Goal: Task Accomplishment & Management: Manage account settings

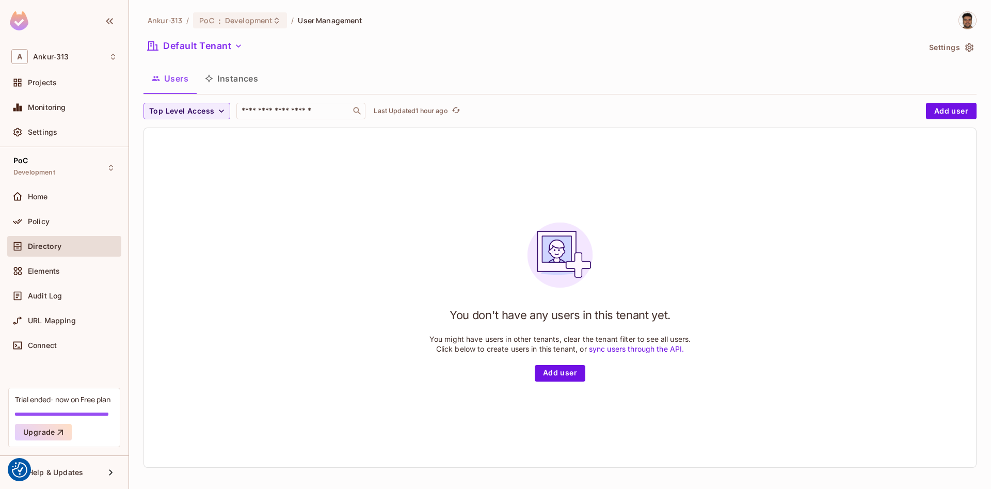
click at [239, 250] on div "You don't have any users in this tenant yet. You might have users in other tena…" at bounding box center [560, 297] width 832 height 339
click at [347, 307] on div "You don't have any users in this tenant yet. You might have users in other tena…" at bounding box center [560, 297] width 832 height 339
click at [33, 129] on span "Settings" at bounding box center [42, 132] width 29 height 8
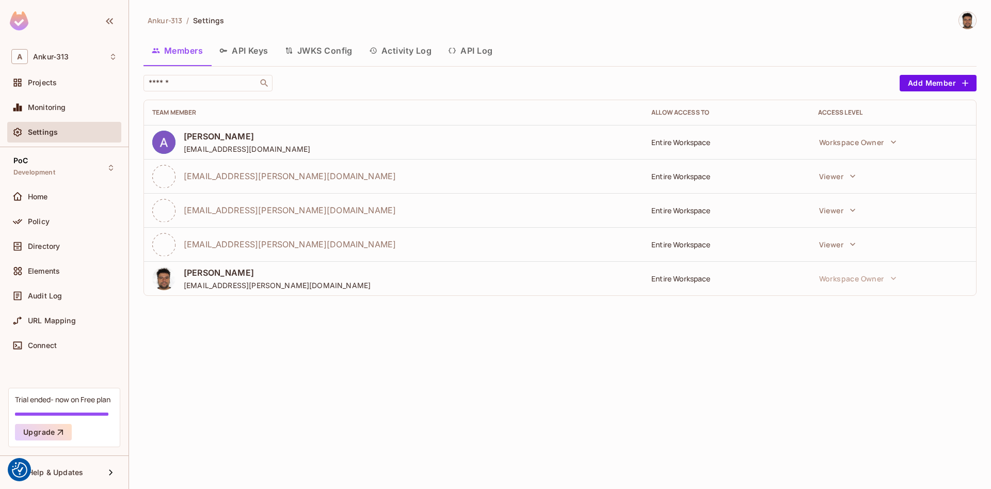
click at [246, 54] on button "API Keys" at bounding box center [244, 51] width 66 height 26
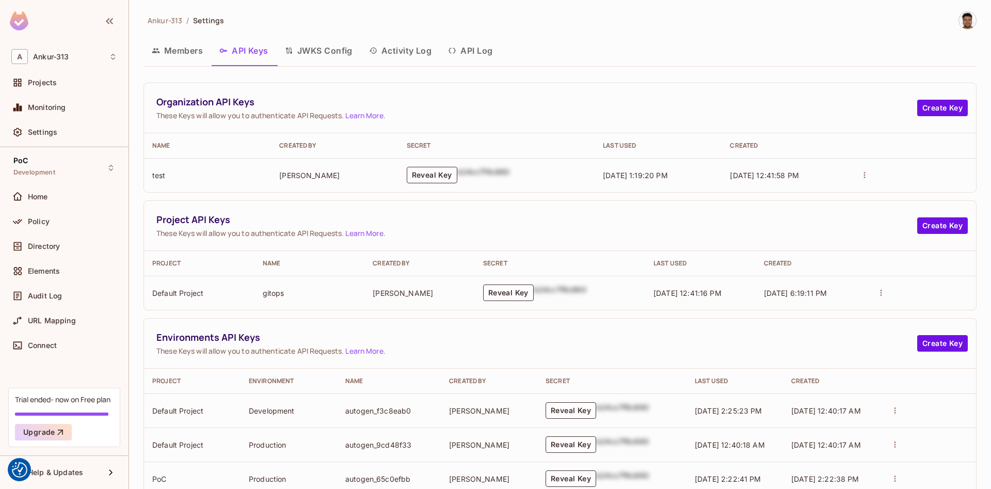
scroll to position [98, 0]
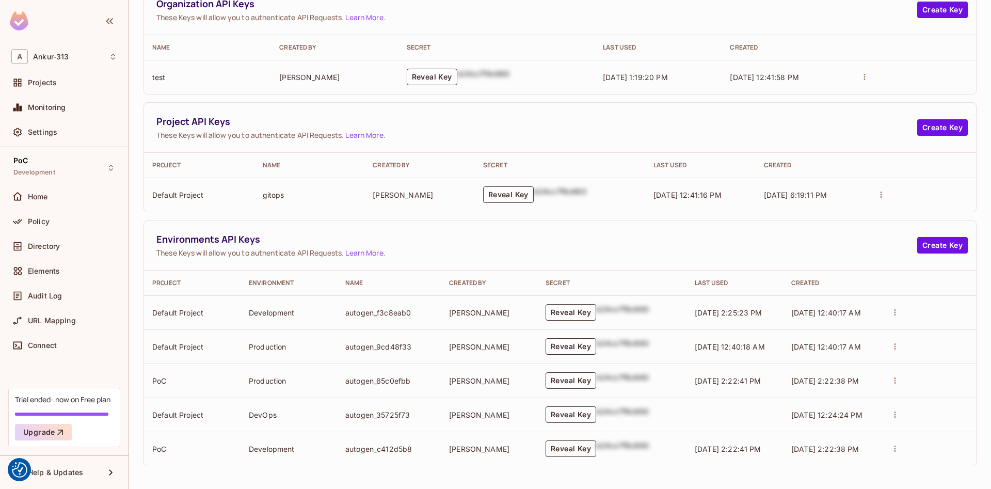
click at [568, 454] on button "Reveal Key" at bounding box center [571, 448] width 51 height 17
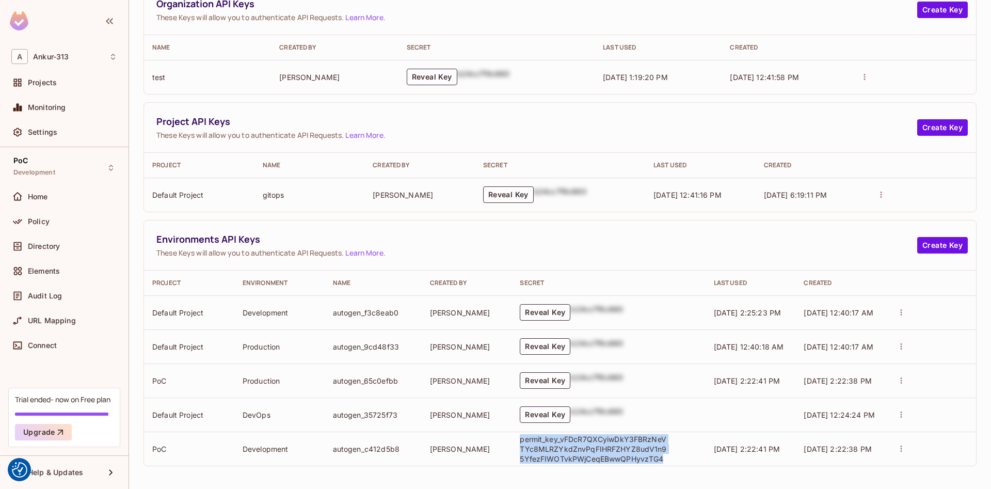
drag, startPoint x: 657, startPoint y: 459, endPoint x: 517, endPoint y: 441, distance: 141.1
click at [517, 441] on td "permit_key_vFDcR7QXCyiwDkY3FBRzNeVTYc8MLRZYkdZnvPqFIHRFZHYZ8udV1n95YfezFIWOTvkP…" at bounding box center [609, 449] width 194 height 34
click at [571, 450] on p "permit_key_vFDcR7QXCyiwDkY3FBRzNeVTYc8MLRZYkdZnvPqFIHRFZHYZ8udV1n95YfezFIWOTvkP…" at bounding box center [595, 448] width 150 height 29
click at [554, 456] on p "permit_key_vFDcR7QXCyiwDkY3FBRzNeVTYc8MLRZYkdZnvPqFIHRFZHYZ8udV1n95YfezFIWOTvkP…" at bounding box center [595, 448] width 150 height 29
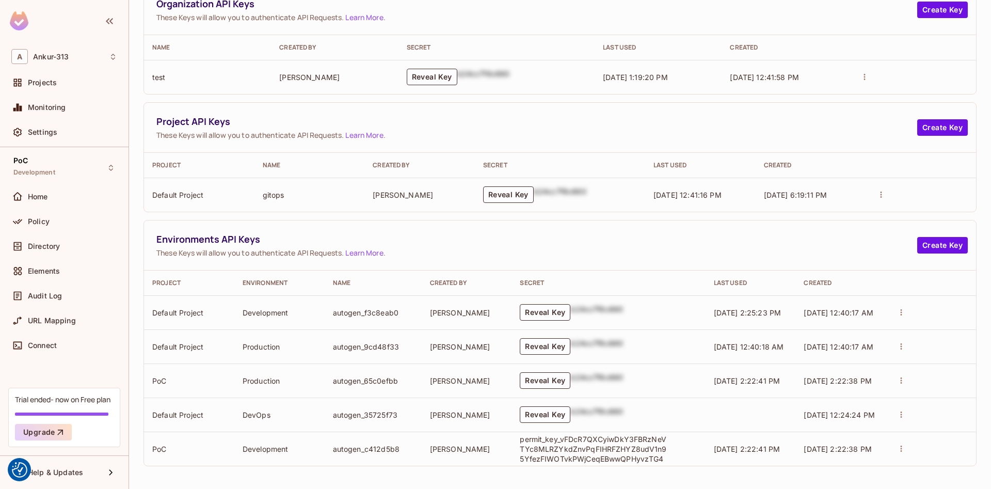
click at [554, 456] on p "permit_key_vFDcR7QXCyiwDkY3FBRzNeVTYc8MLRZYkdZnvPqFIHRFZHYZ8udV1n95YfezFIWOTvkP…" at bounding box center [595, 448] width 150 height 29
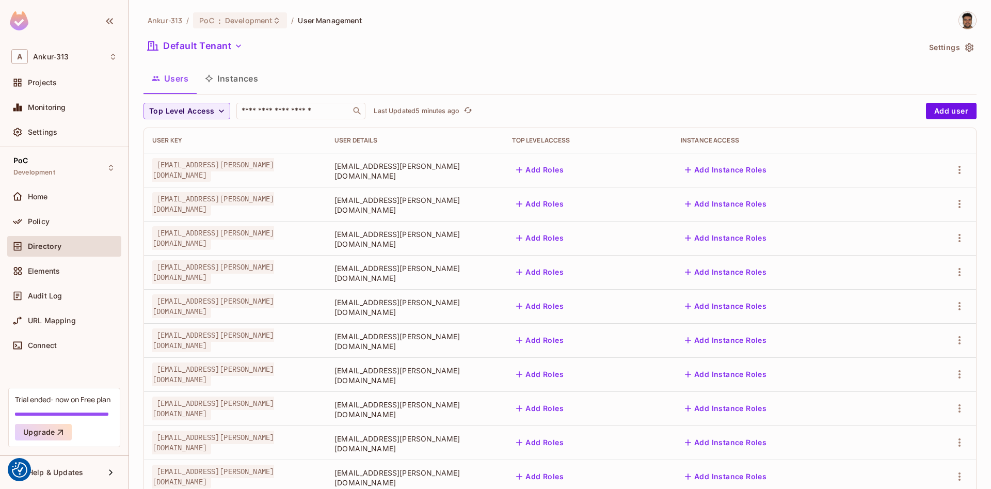
click at [568, 172] on button "Add Roles" at bounding box center [540, 170] width 56 height 17
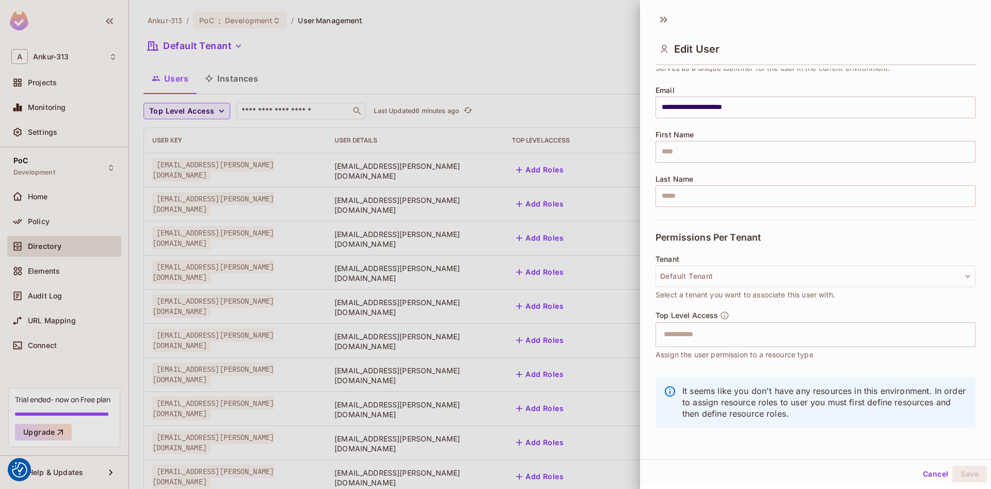
scroll to position [2, 0]
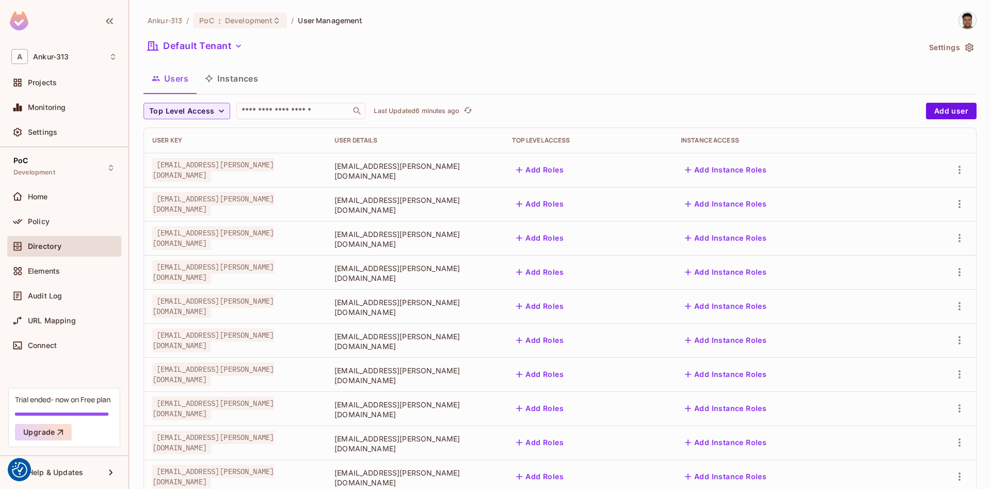
click at [766, 170] on button "Add Instance Roles" at bounding box center [726, 170] width 90 height 17
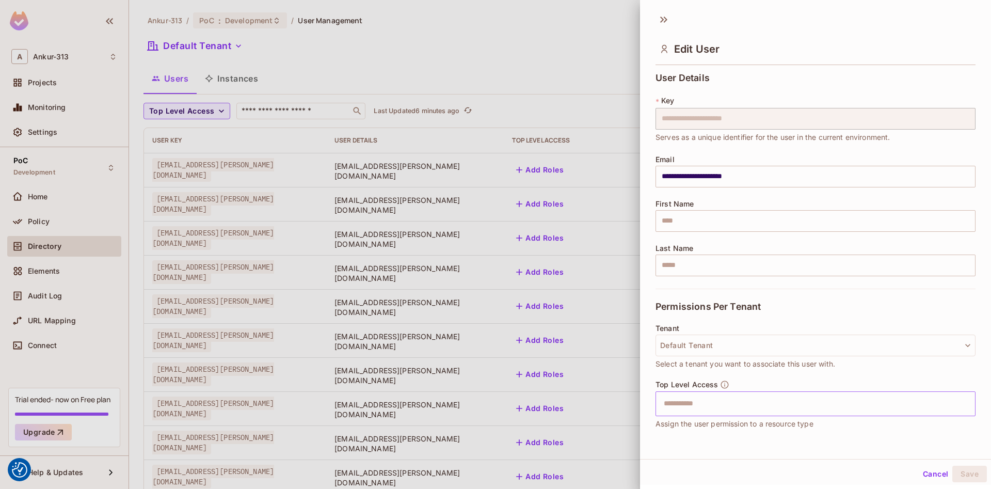
click at [712, 404] on input "text" at bounding box center [807, 403] width 298 height 21
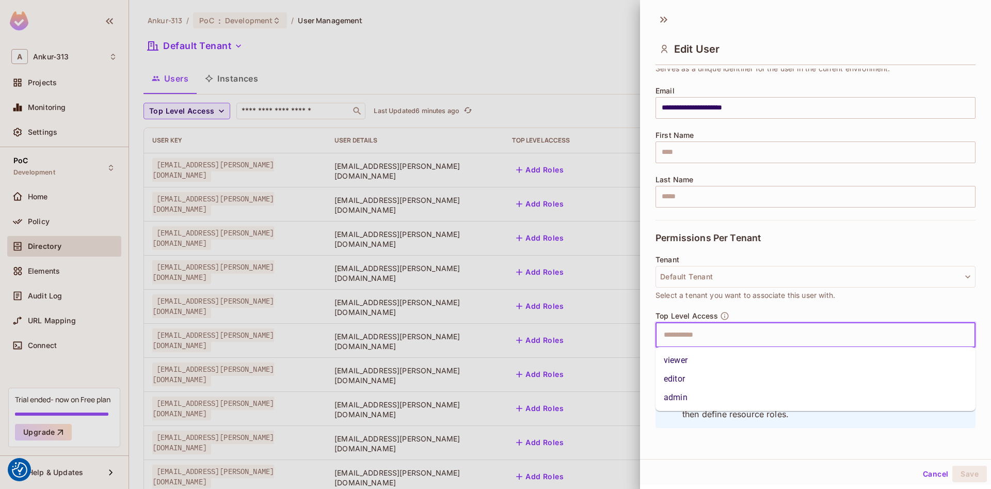
scroll to position [69, 0]
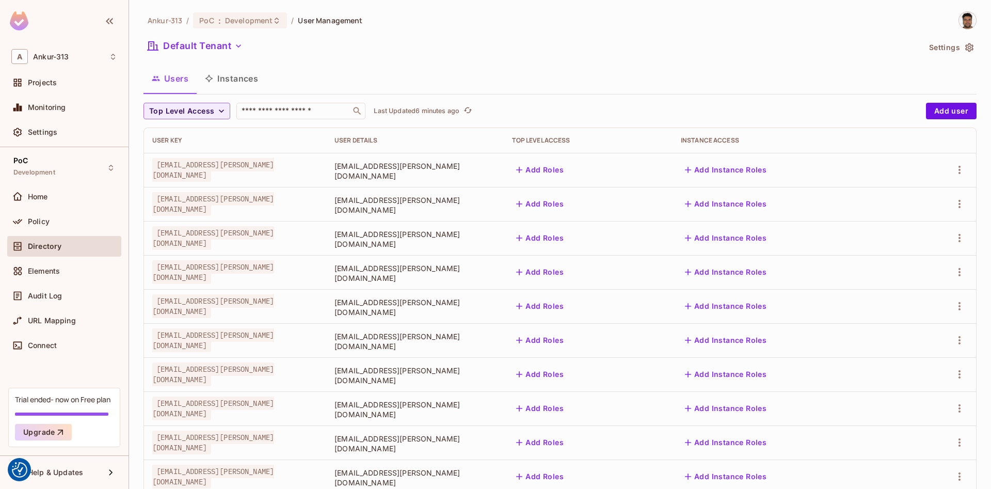
click at [246, 82] on button "Instances" at bounding box center [232, 79] width 70 height 26
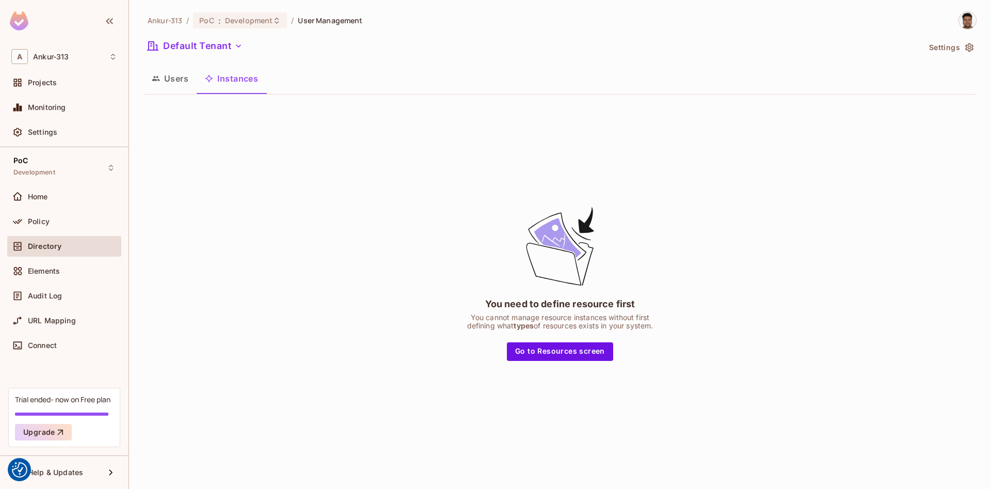
click at [158, 77] on icon "button" at bounding box center [156, 78] width 8 height 5
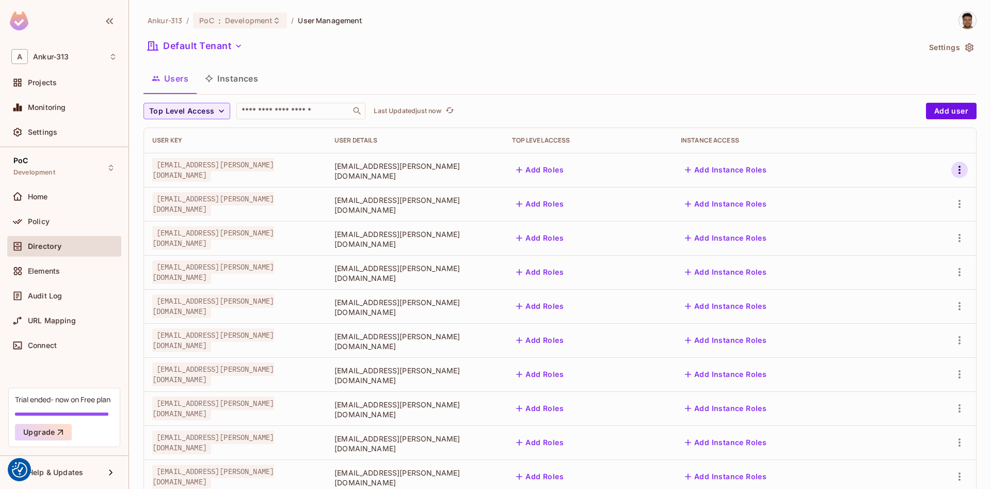
click at [955, 169] on icon "button" at bounding box center [959, 170] width 12 height 12
click at [913, 221] on span "Edit Attributes" at bounding box center [923, 216] width 57 height 17
click at [958, 170] on icon "button" at bounding box center [959, 170] width 12 height 12
click at [896, 198] on span "Edit" at bounding box center [905, 193] width 20 height 17
click at [956, 171] on icon "button" at bounding box center [959, 170] width 12 height 12
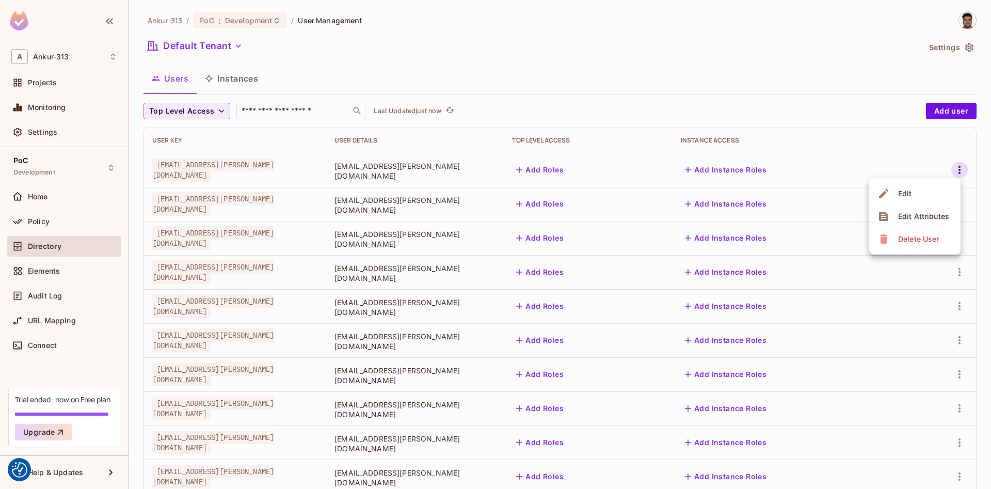
click at [903, 196] on div "Edit" at bounding box center [905, 193] width 14 height 10
click at [956, 202] on icon "button" at bounding box center [959, 204] width 12 height 12
click at [925, 227] on li "Edit" at bounding box center [914, 227] width 91 height 23
click at [450, 114] on icon "refresh" at bounding box center [450, 110] width 9 height 9
click at [958, 268] on icon "button" at bounding box center [959, 272] width 12 height 12
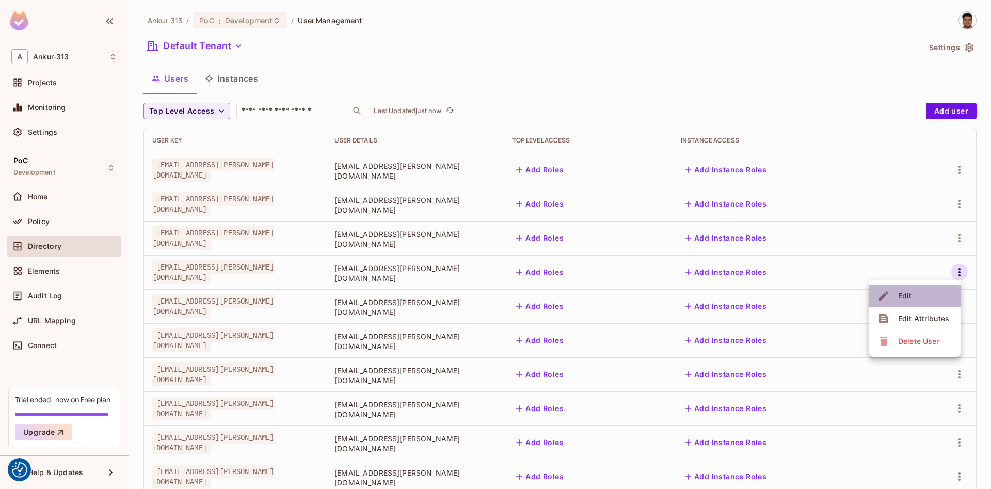
click at [925, 297] on li "Edit" at bounding box center [914, 295] width 91 height 23
click at [959, 171] on icon "button" at bounding box center [959, 170] width 12 height 12
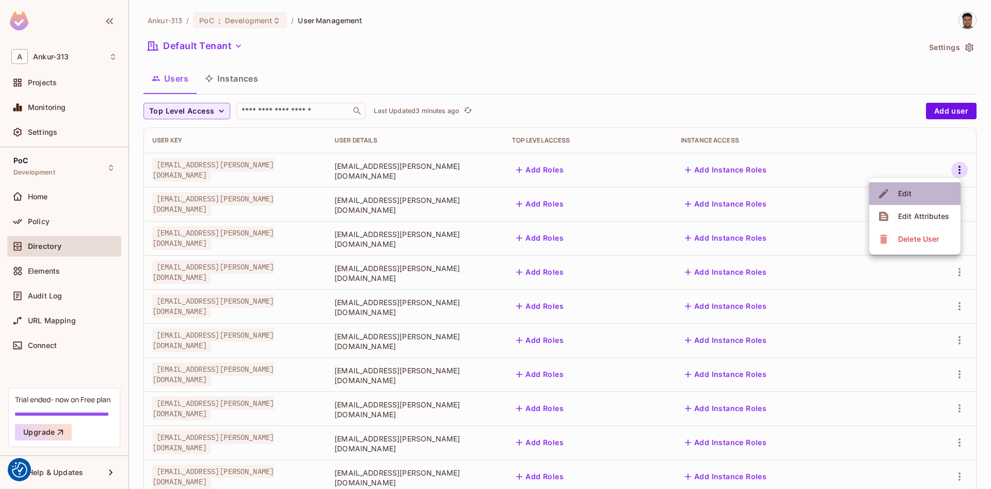
click at [905, 195] on div "Edit" at bounding box center [905, 193] width 14 height 10
click at [959, 173] on icon "button" at bounding box center [960, 170] width 2 height 8
click at [891, 197] on div "Edit" at bounding box center [897, 193] width 38 height 17
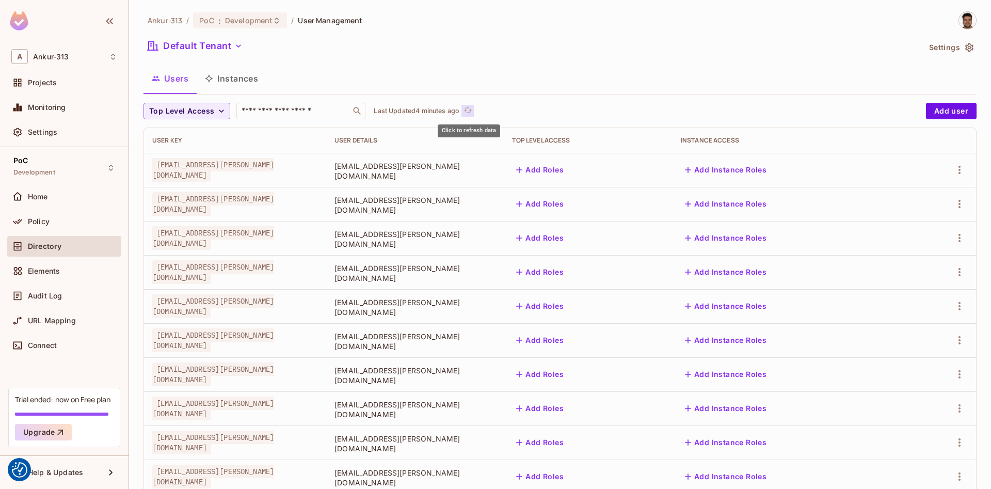
click at [470, 111] on icon "refresh" at bounding box center [468, 110] width 9 height 9
click at [960, 176] on icon "button" at bounding box center [959, 170] width 12 height 12
click at [914, 198] on span "Edit" at bounding box center [905, 193] width 20 height 17
click at [961, 172] on icon "button" at bounding box center [959, 170] width 12 height 12
click at [909, 199] on span "Edit" at bounding box center [905, 193] width 20 height 17
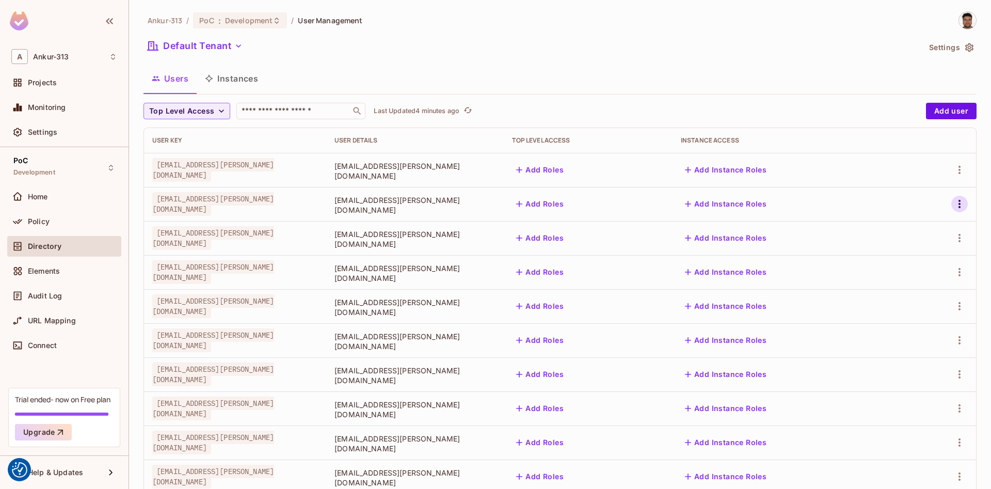
click at [958, 203] on icon "button" at bounding box center [959, 204] width 12 height 12
click at [909, 228] on div "Edit" at bounding box center [905, 227] width 14 height 10
click at [45, 189] on div "Home" at bounding box center [64, 196] width 114 height 21
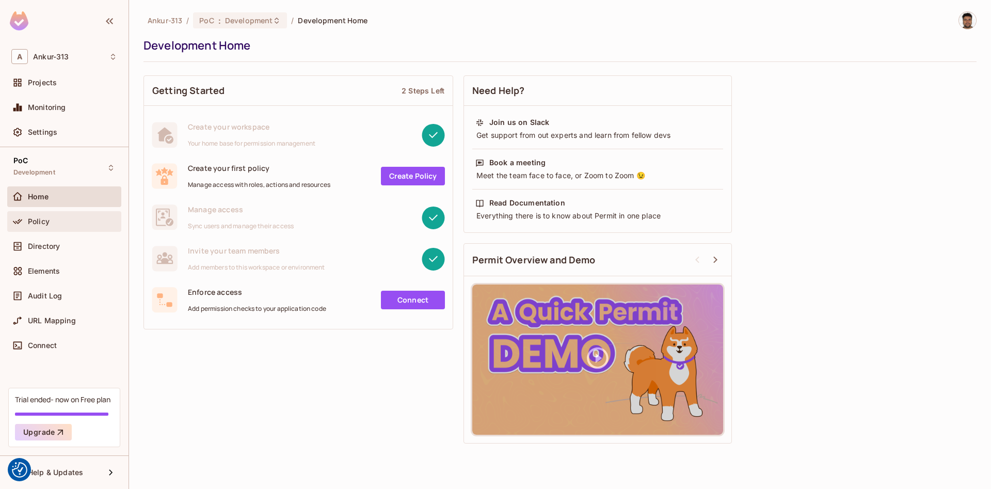
click at [34, 217] on div "Policy" at bounding box center [64, 221] width 106 height 12
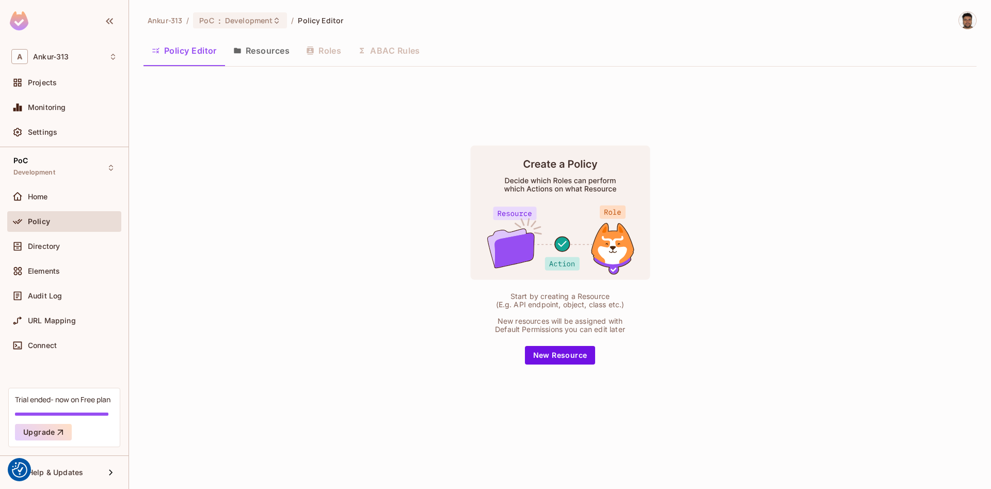
click at [325, 56] on div "Policy Editor Resources Roles ABAC Rules" at bounding box center [560, 51] width 833 height 26
click at [269, 49] on button "Resources" at bounding box center [261, 51] width 73 height 26
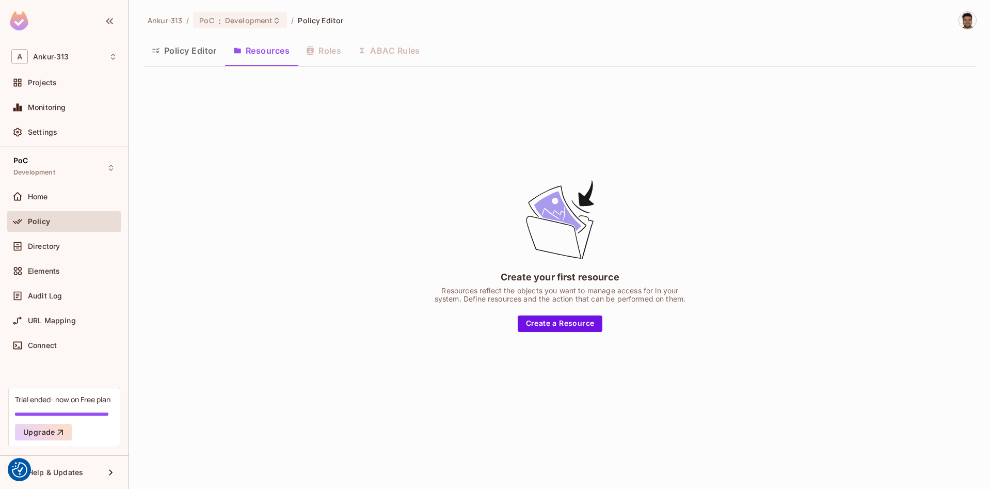
click at [323, 49] on div "Policy Editor Resources Roles ABAC Rules" at bounding box center [560, 51] width 833 height 26
click at [194, 48] on button "Policy Editor" at bounding box center [185, 51] width 82 height 26
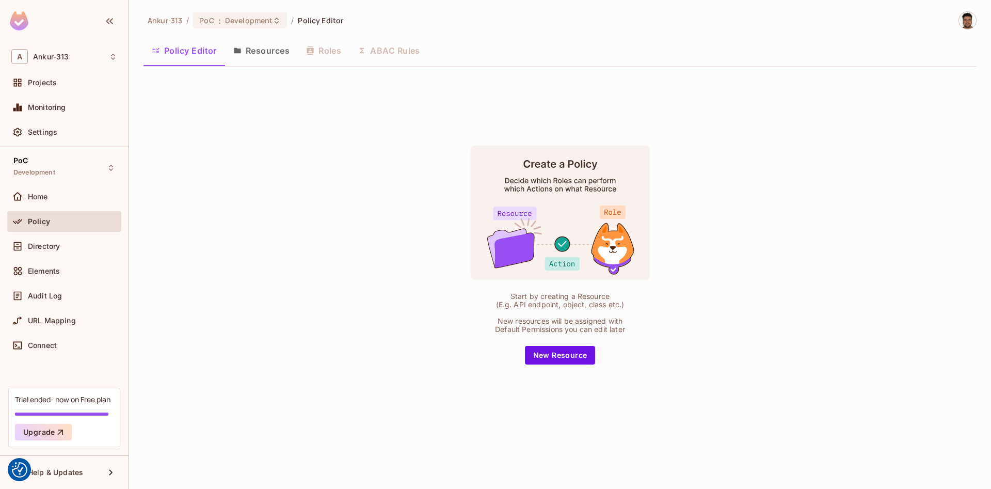
click at [263, 48] on button "Resources" at bounding box center [261, 51] width 73 height 26
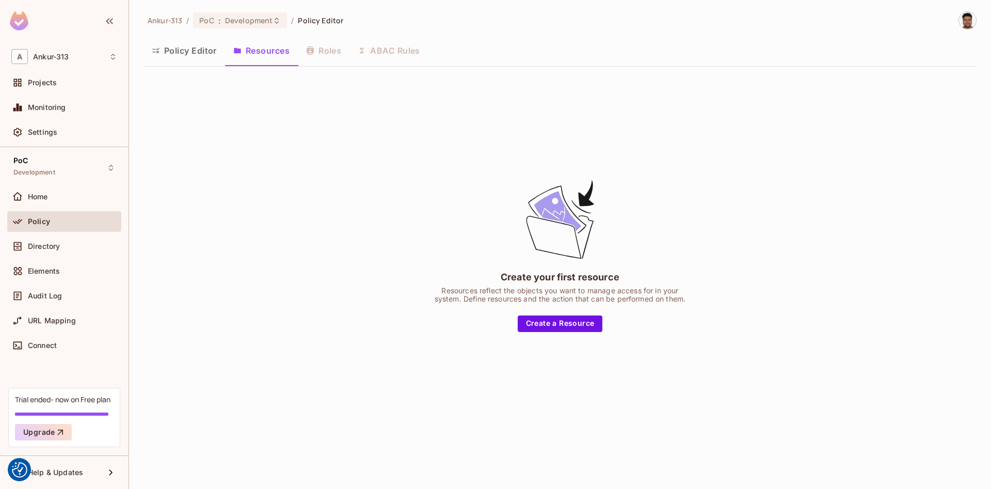
click at [185, 50] on button "Policy Editor" at bounding box center [185, 51] width 82 height 26
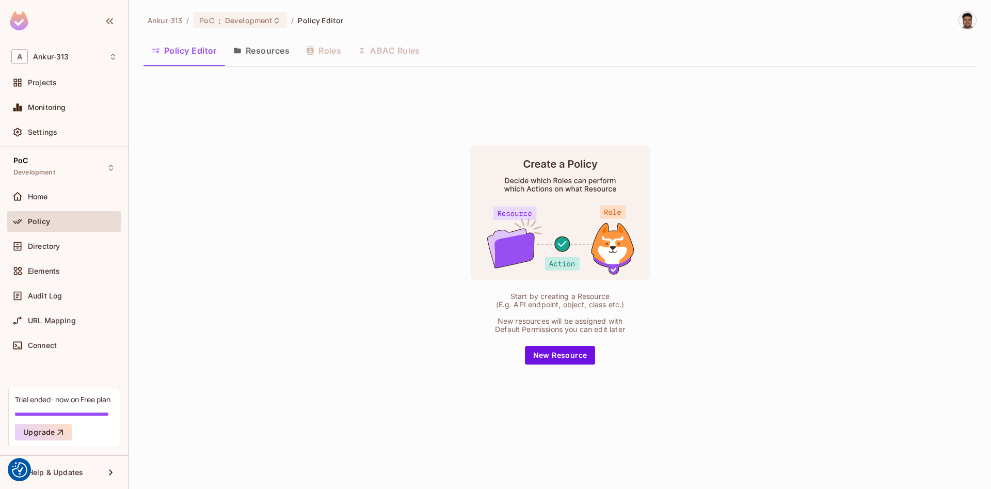
click at [323, 48] on div "Policy Editor Resources Roles ABAC Rules" at bounding box center [560, 51] width 833 height 26
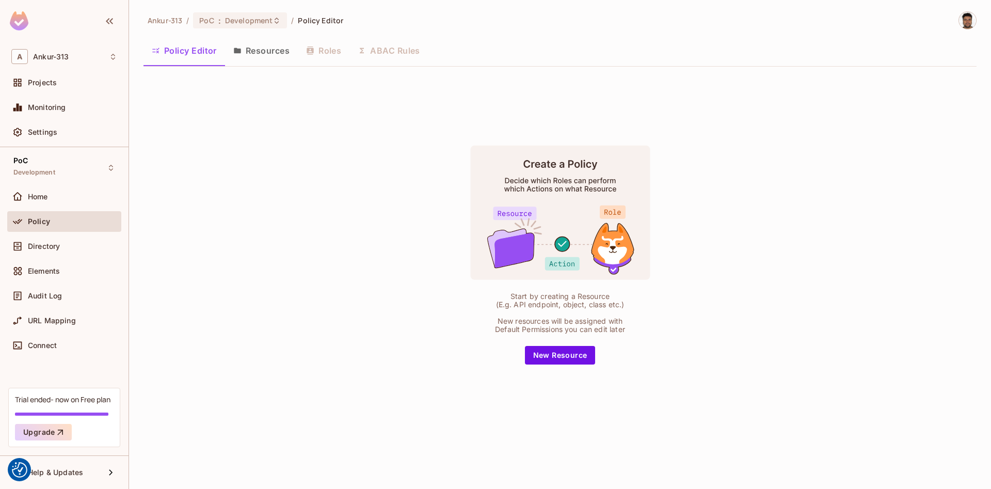
click at [323, 48] on div "Policy Editor Resources Roles ABAC Rules" at bounding box center [560, 51] width 833 height 26
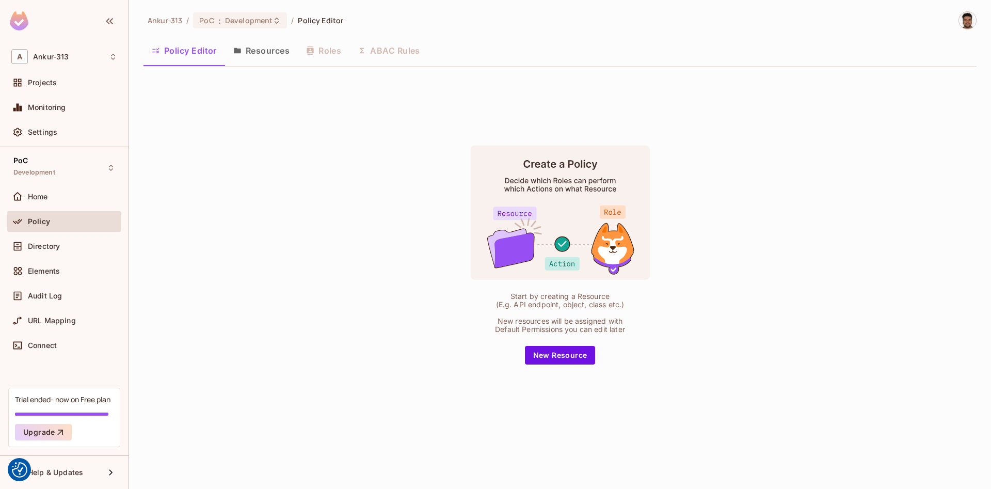
click at [390, 48] on div "Policy Editor Resources Roles ABAC Rules" at bounding box center [560, 51] width 833 height 26
click at [256, 47] on button "Resources" at bounding box center [261, 51] width 73 height 26
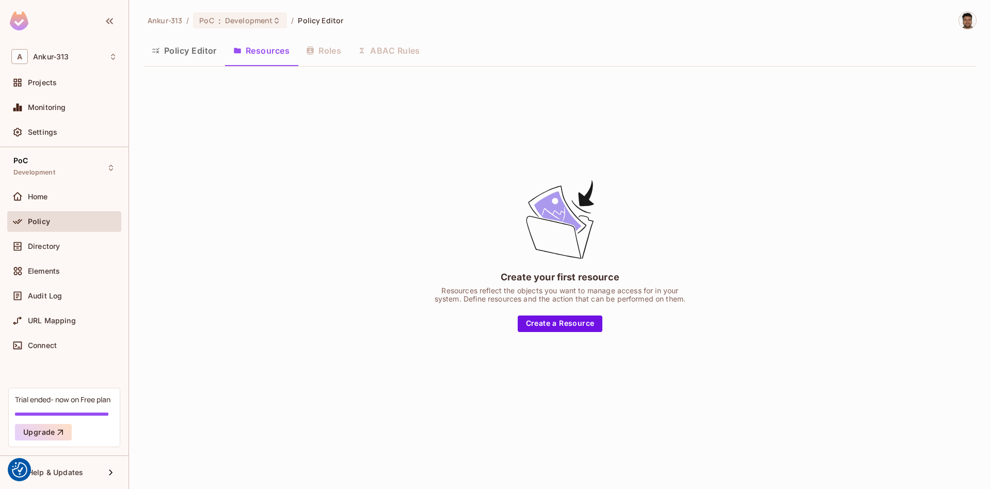
click at [191, 52] on button "Policy Editor" at bounding box center [185, 51] width 82 height 26
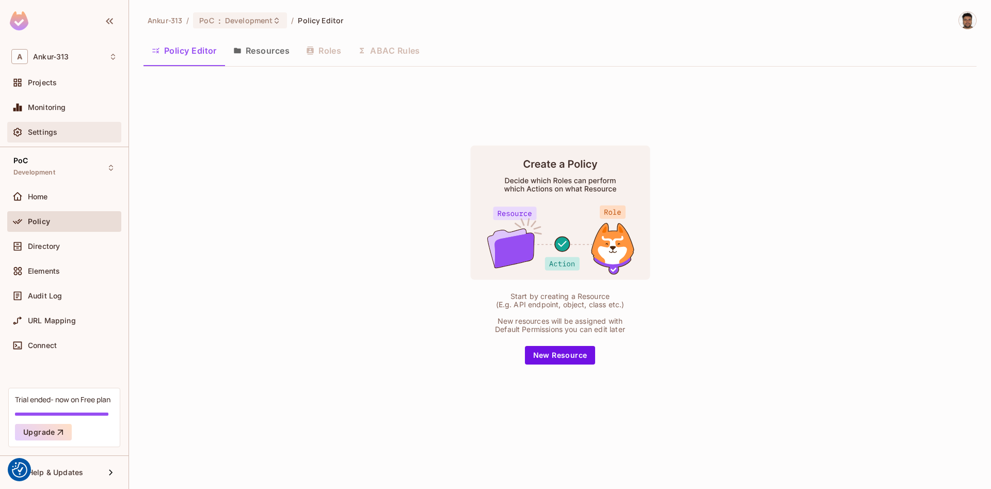
click at [37, 130] on span "Settings" at bounding box center [42, 132] width 29 height 8
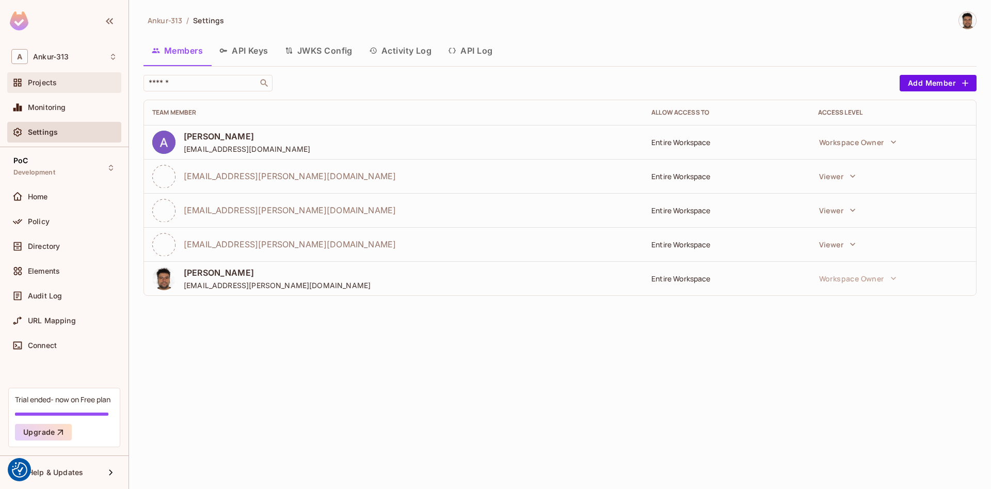
click at [41, 88] on div "Projects" at bounding box center [64, 82] width 106 height 12
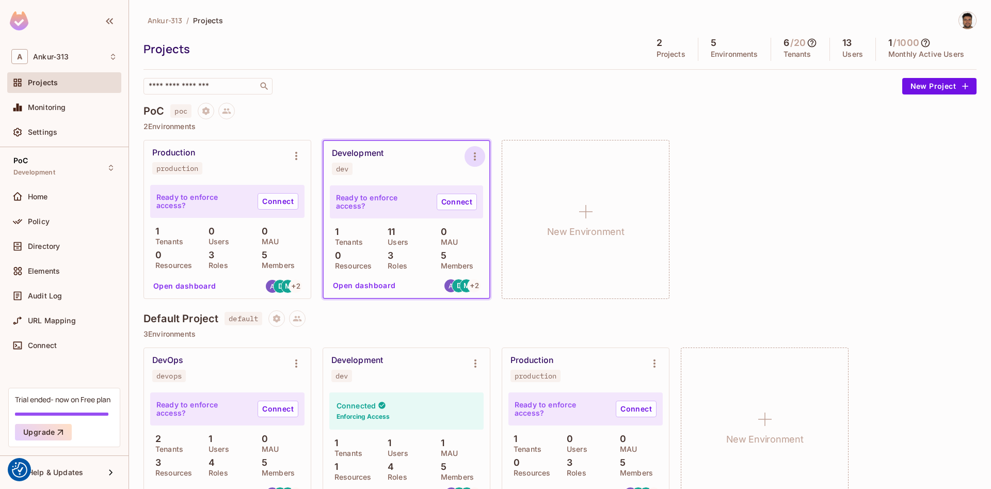
click at [477, 156] on icon "Environment settings" at bounding box center [475, 156] width 12 height 12
click at [369, 150] on div at bounding box center [495, 244] width 991 height 489
click at [367, 283] on button "Open dashboard" at bounding box center [364, 285] width 71 height 17
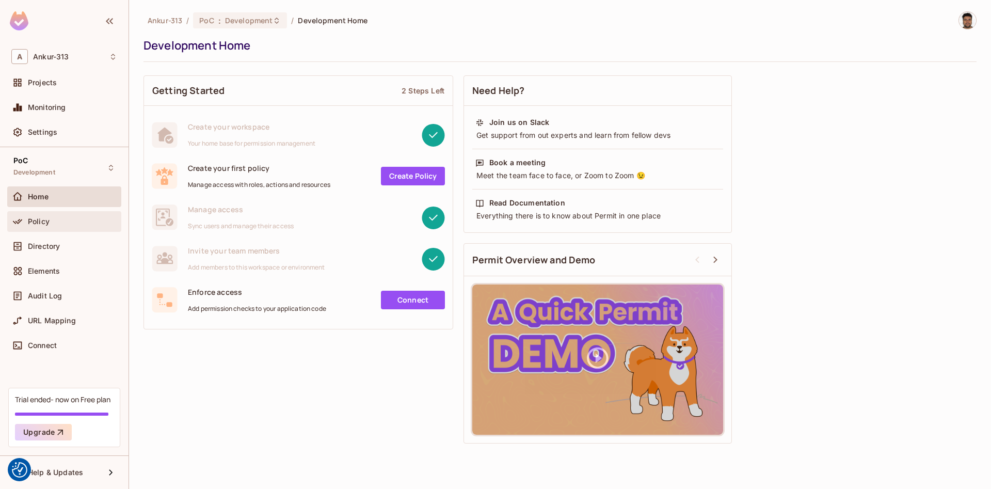
click at [38, 221] on span "Policy" at bounding box center [39, 221] width 22 height 8
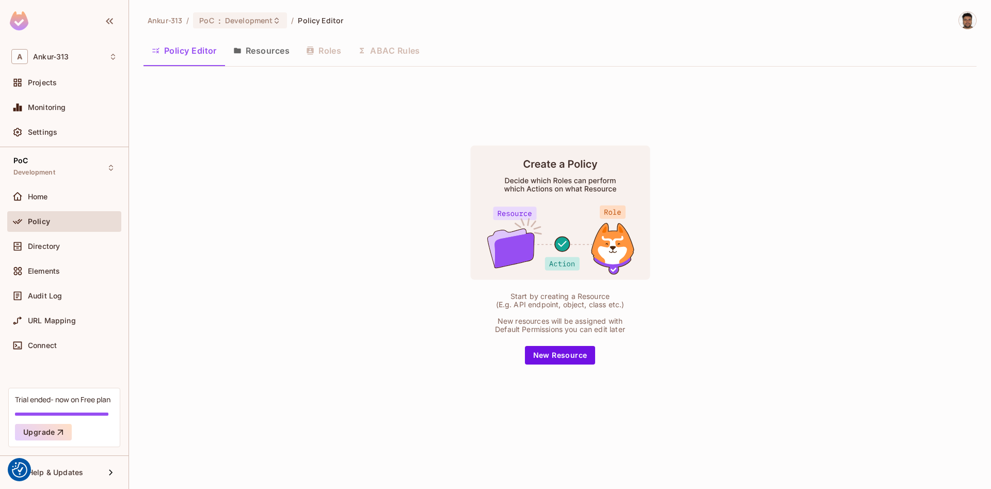
click at [325, 52] on div "Policy Editor Resources Roles ABAC Rules" at bounding box center [560, 51] width 833 height 26
click at [396, 52] on div "Policy Editor Resources Roles ABAC Rules" at bounding box center [560, 51] width 833 height 26
click at [277, 50] on button "Resources" at bounding box center [261, 51] width 73 height 26
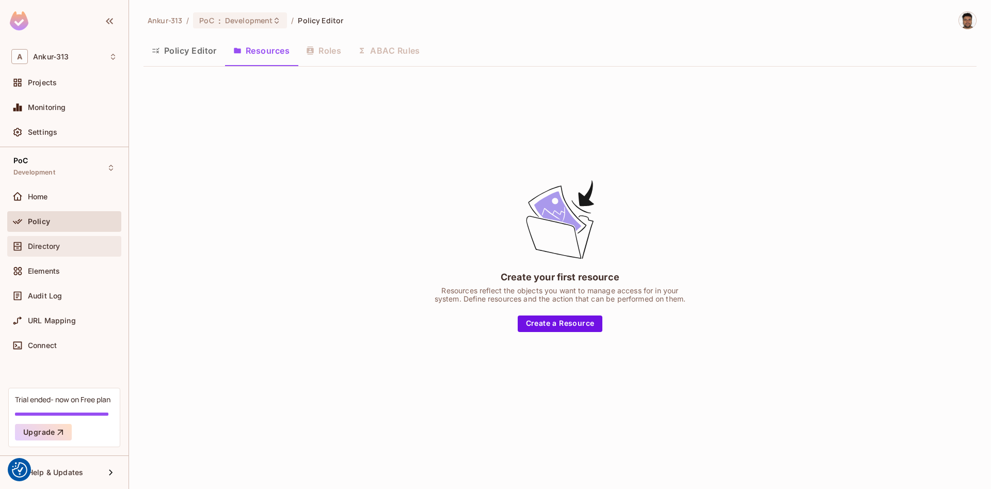
click at [41, 253] on div "Directory" at bounding box center [64, 246] width 114 height 21
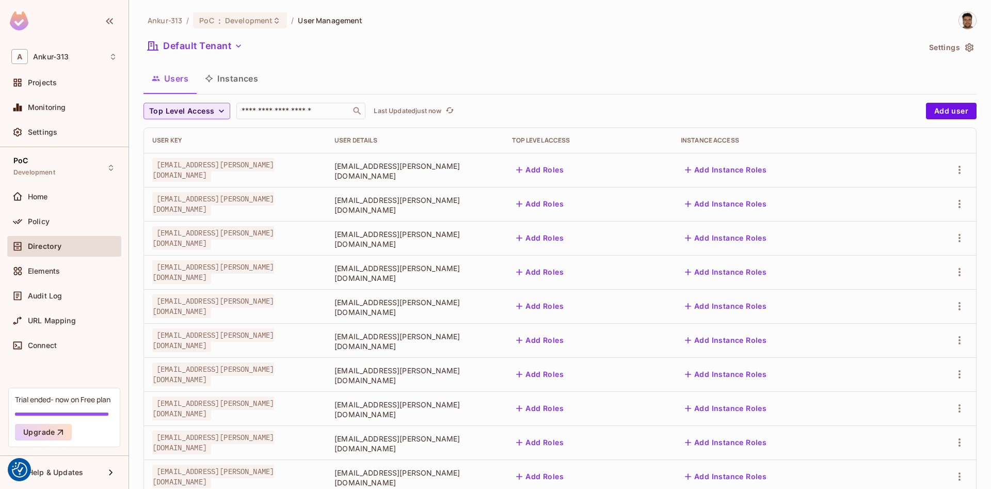
click at [201, 112] on span "Top Level Access" at bounding box center [181, 111] width 65 height 13
click at [205, 110] on div at bounding box center [495, 244] width 991 height 489
click at [52, 275] on span "Elements" at bounding box center [44, 271] width 32 height 8
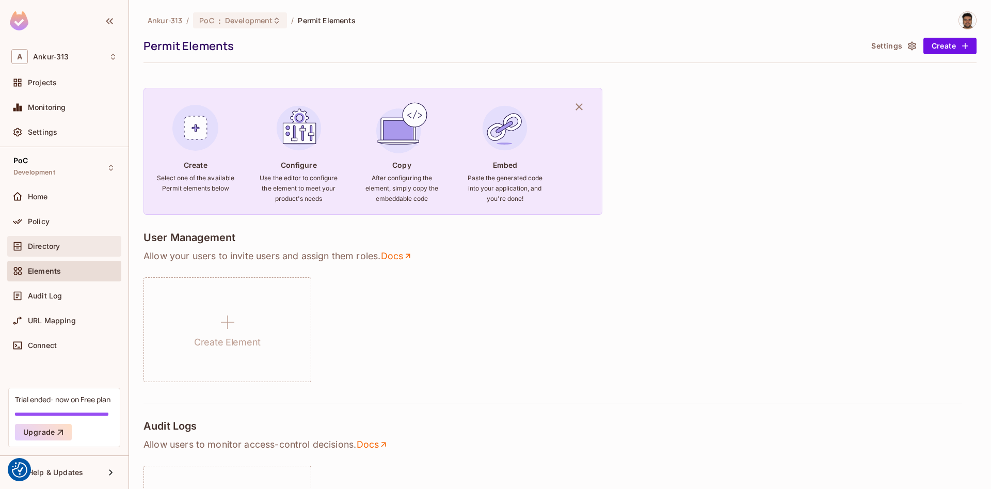
click at [30, 245] on span "Directory" at bounding box center [44, 246] width 32 height 8
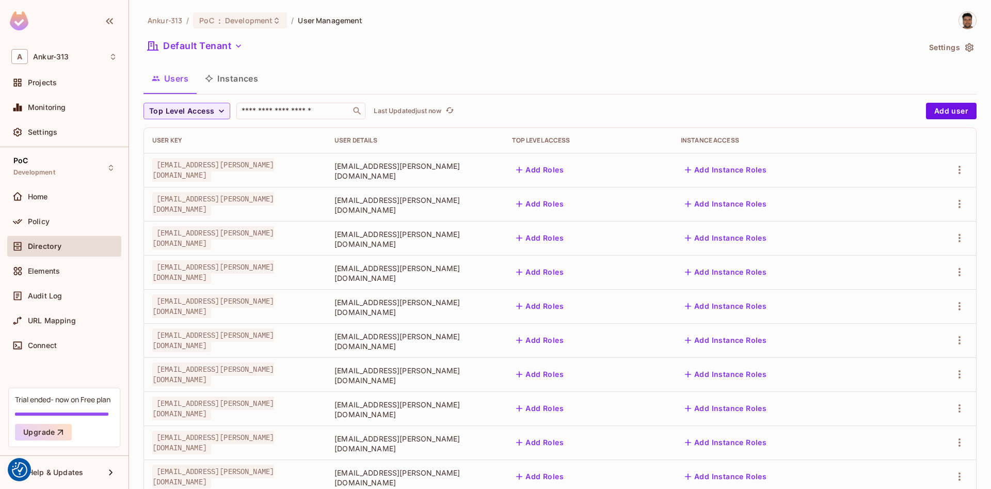
click at [228, 77] on button "Instances" at bounding box center [232, 79] width 70 height 26
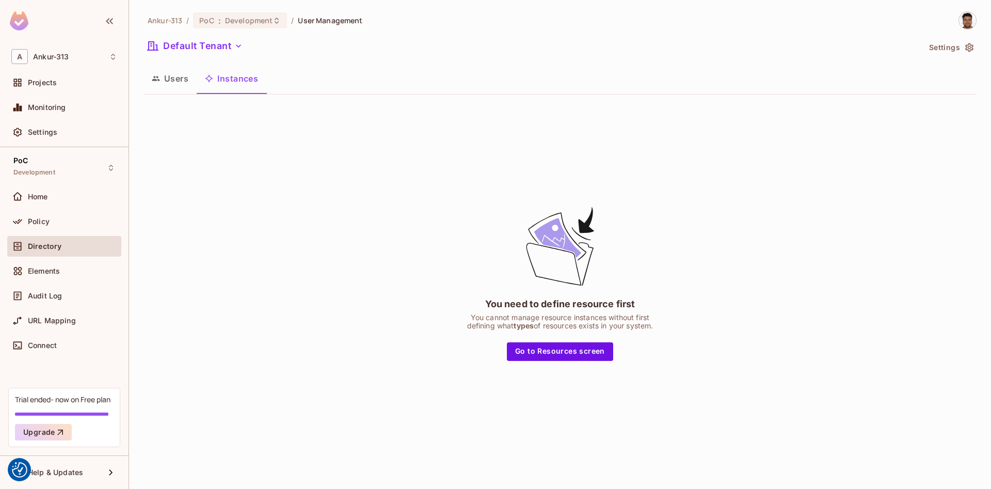
click at [165, 84] on button "Users" at bounding box center [170, 79] width 53 height 26
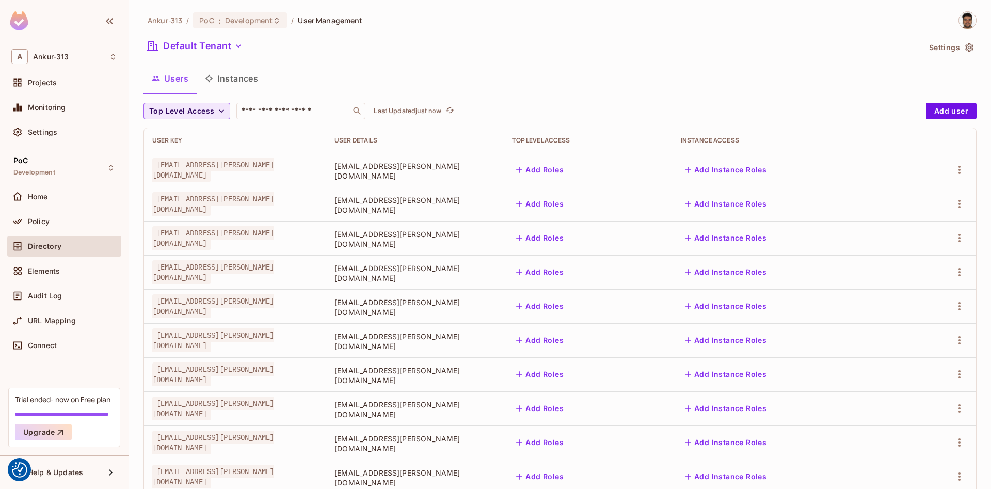
click at [205, 115] on span "Top Level Access" at bounding box center [181, 111] width 65 height 13
click at [549, 66] on div at bounding box center [495, 244] width 991 height 489
click at [928, 44] on button "Settings" at bounding box center [951, 47] width 52 height 17
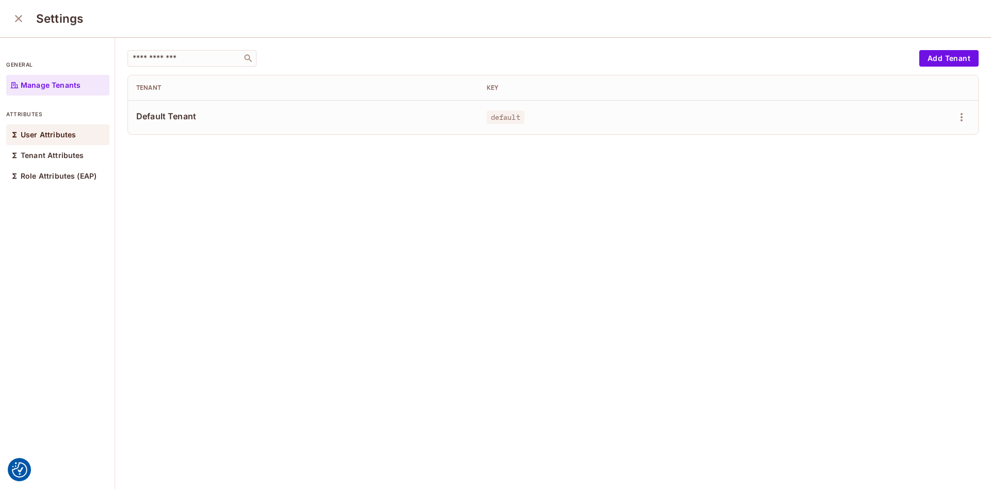
click at [42, 135] on p "User Attributes" at bounding box center [48, 135] width 55 height 8
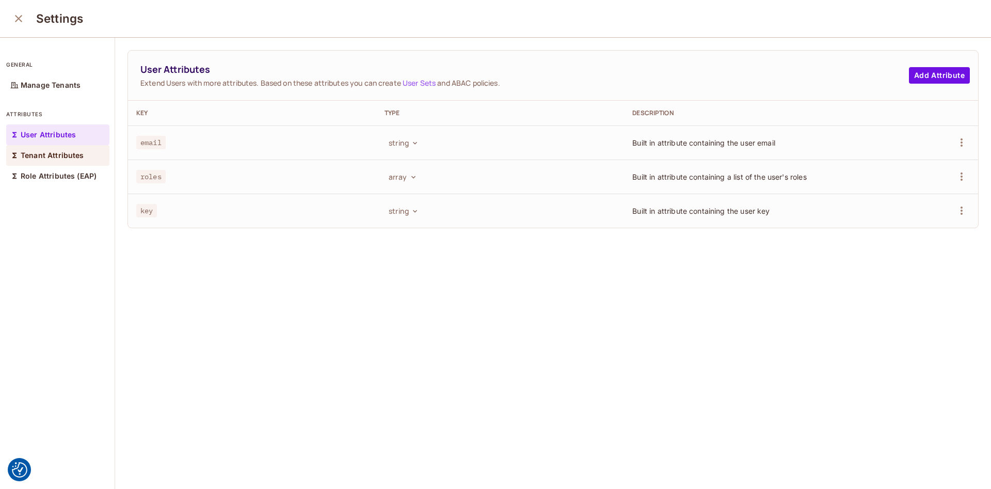
click at [44, 156] on p "Tenant Attributes" at bounding box center [52, 155] width 63 height 8
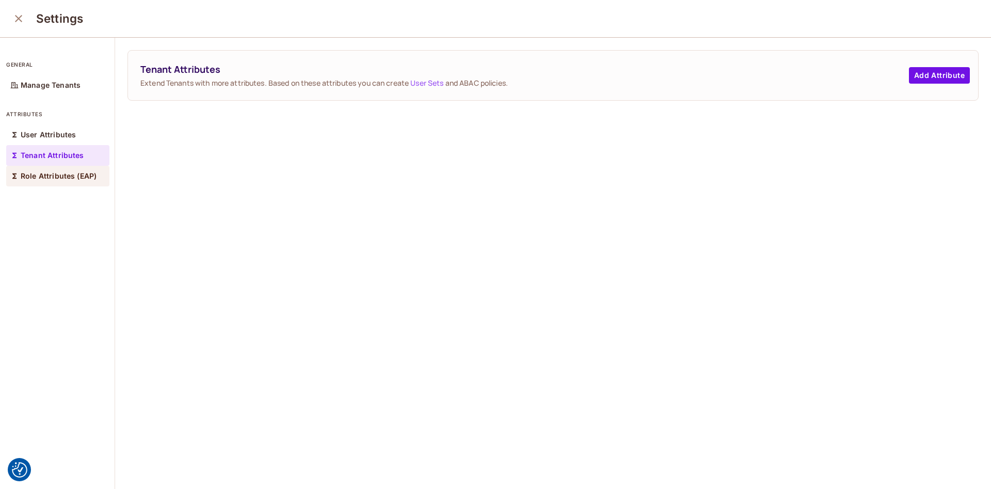
click at [35, 179] on p "Role Attributes (EAP)" at bounding box center [59, 176] width 76 height 8
click at [29, 81] on div "Manage Tenants" at bounding box center [57, 85] width 103 height 21
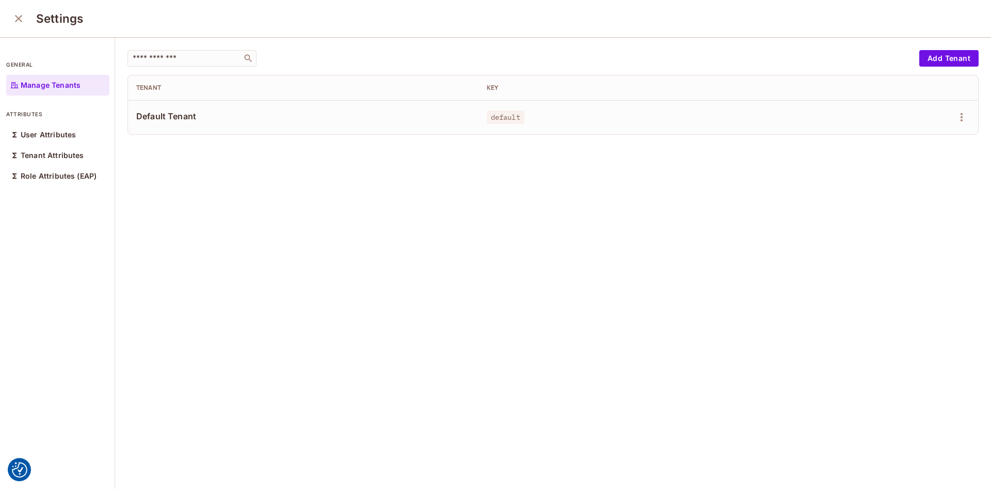
click at [13, 23] on icon "close" at bounding box center [18, 18] width 12 height 12
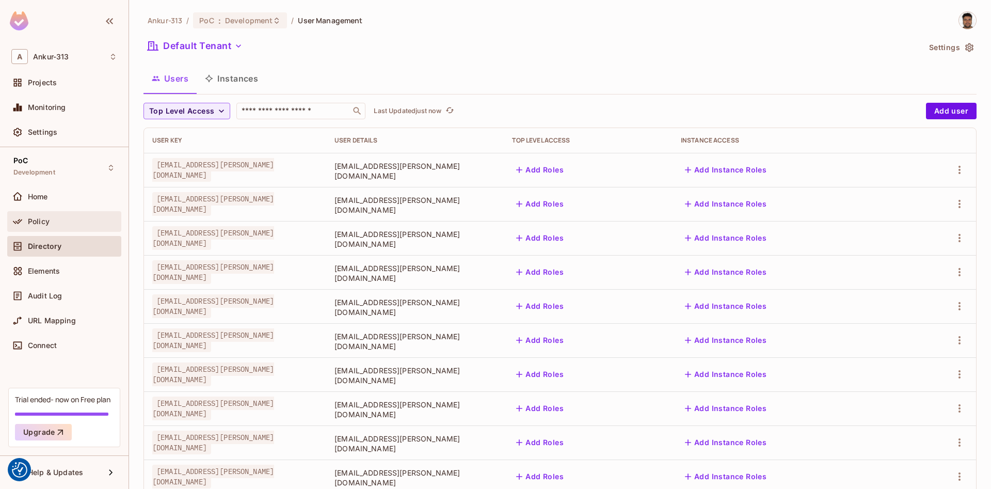
click at [36, 219] on span "Policy" at bounding box center [39, 221] width 22 height 8
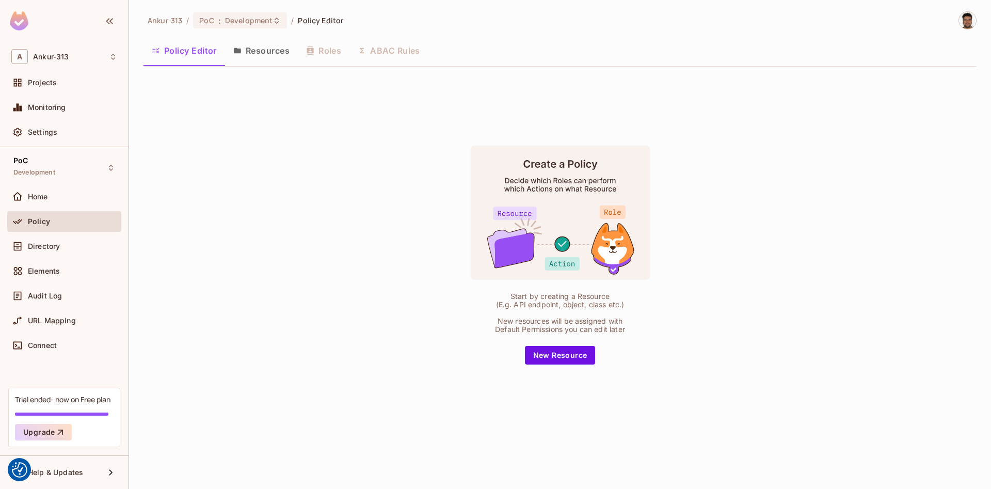
click at [554, 356] on button "New Resource" at bounding box center [560, 355] width 71 height 19
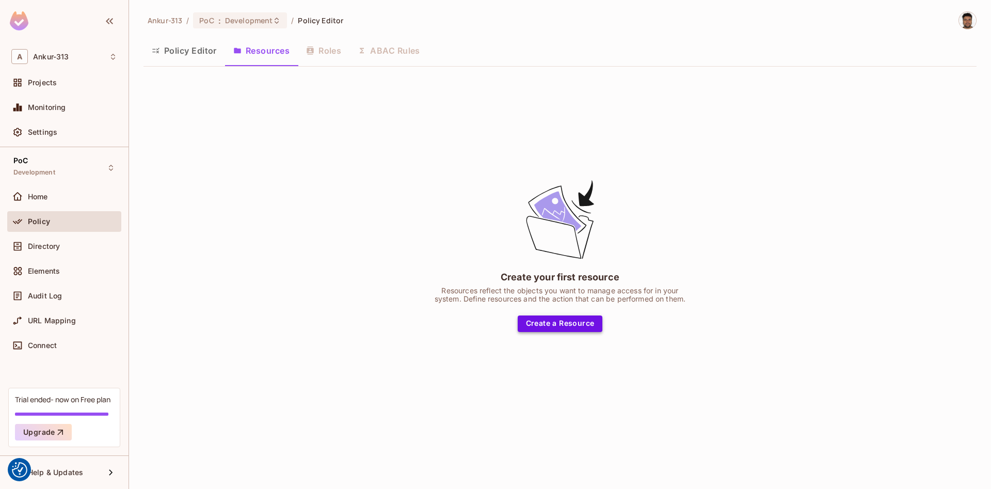
click at [553, 320] on button "Create a Resource" at bounding box center [560, 323] width 85 height 17
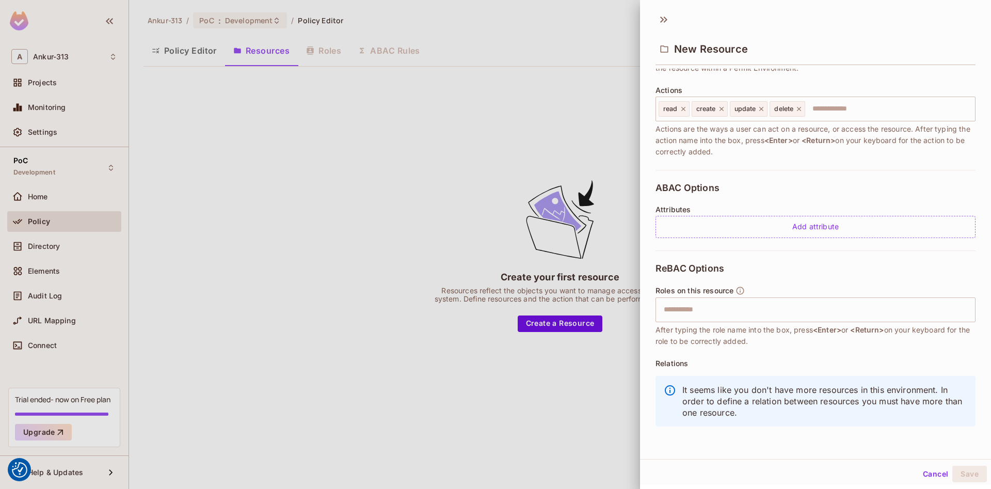
scroll to position [119, 0]
click at [933, 476] on button "Cancel" at bounding box center [936, 474] width 34 height 17
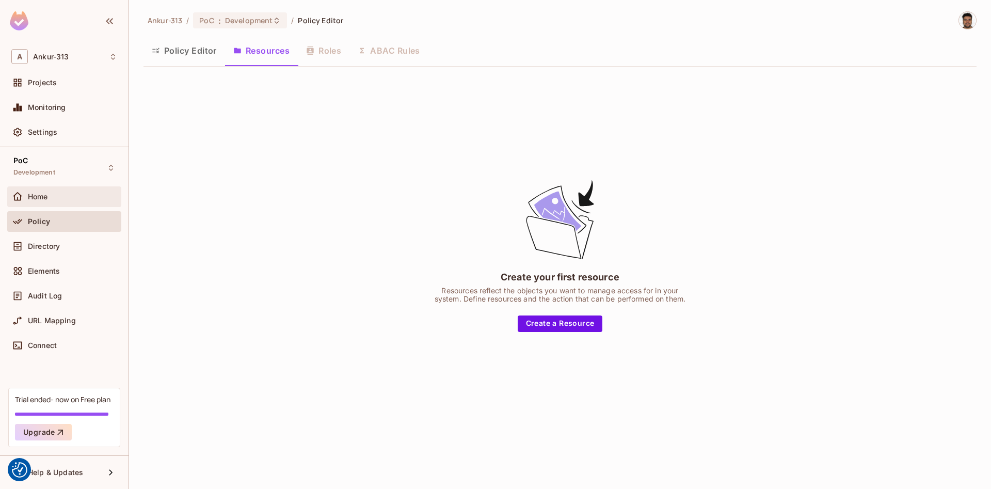
click at [33, 202] on div "Home" at bounding box center [64, 196] width 106 height 12
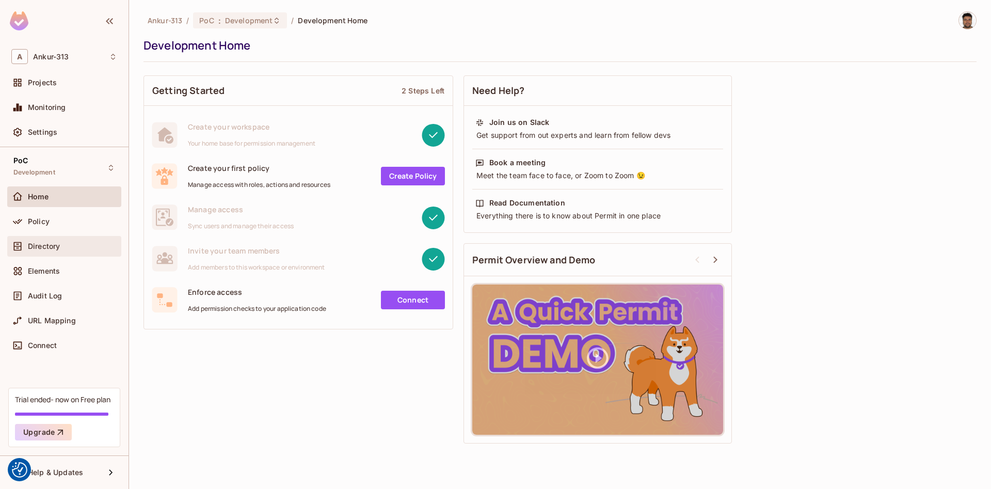
click at [40, 251] on div "Directory" at bounding box center [64, 246] width 106 height 12
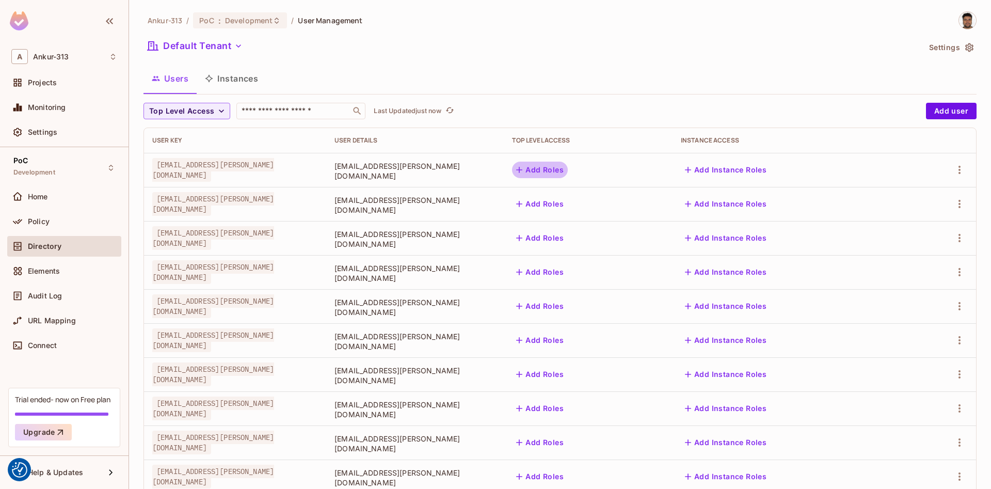
click at [568, 169] on button "Add Roles" at bounding box center [540, 170] width 56 height 17
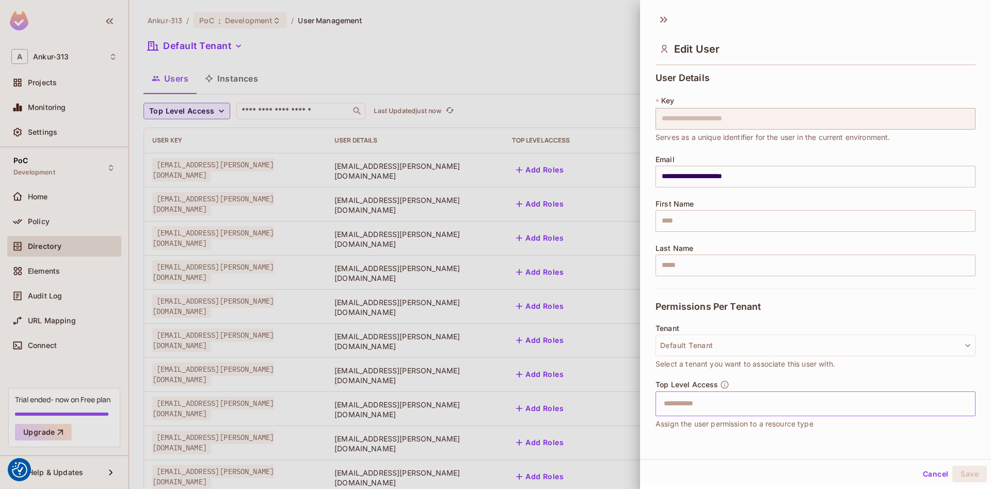
click at [688, 409] on input "text" at bounding box center [807, 403] width 298 height 21
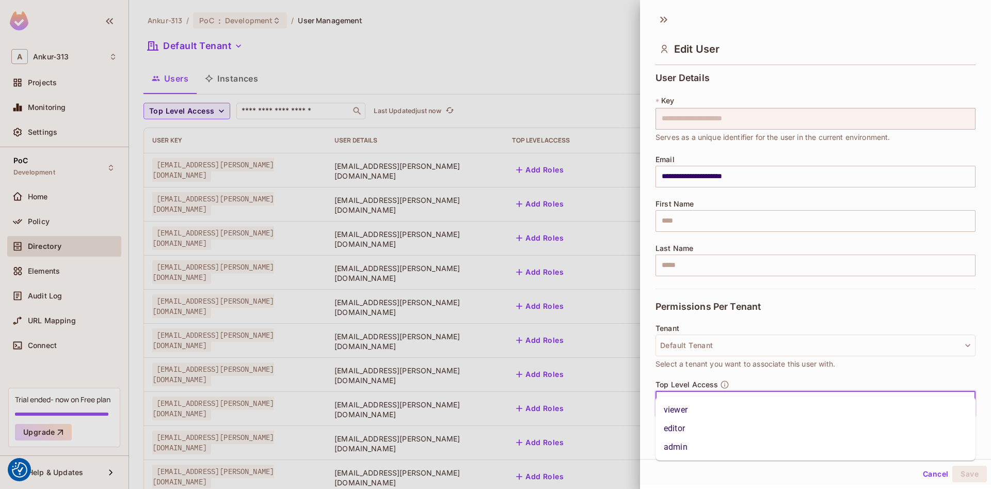
scroll to position [69, 0]
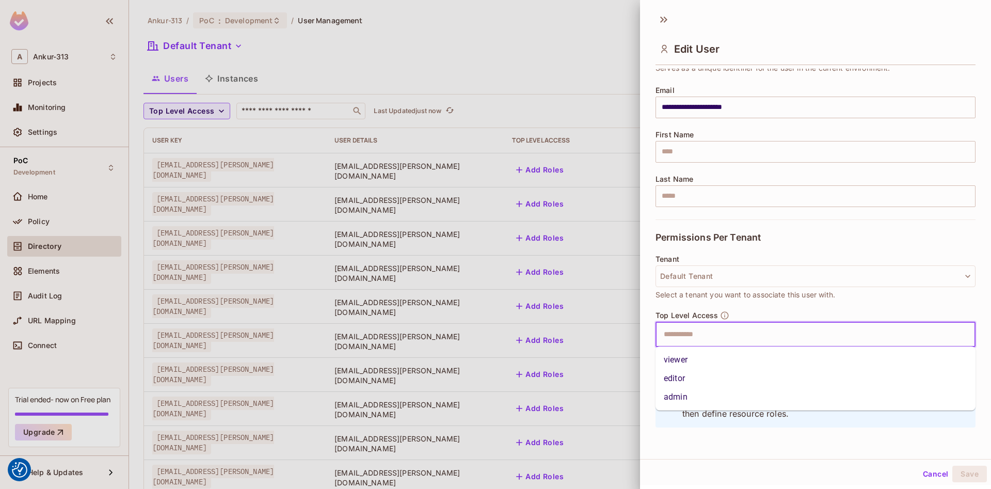
click at [502, 30] on div at bounding box center [495, 244] width 991 height 489
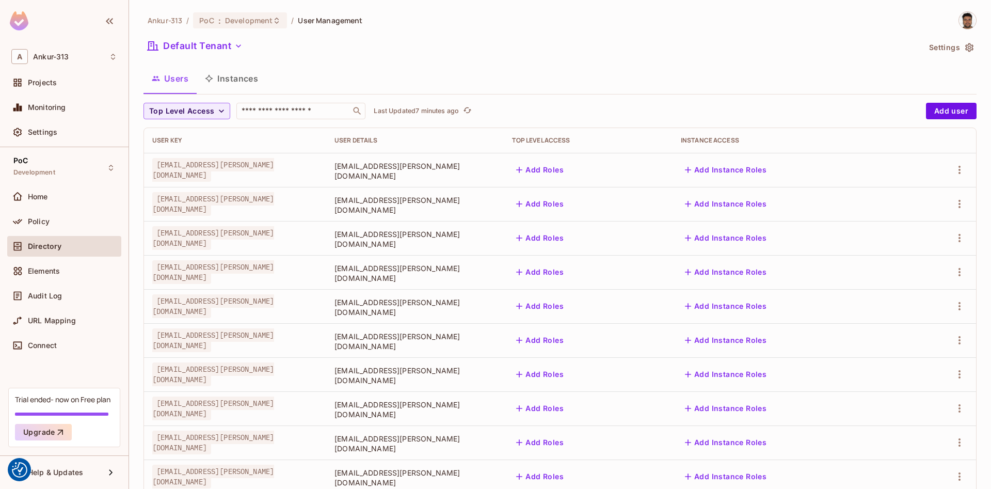
click at [685, 54] on div "Default Tenant" at bounding box center [532, 48] width 776 height 20
click at [964, 275] on icon "button" at bounding box center [959, 272] width 12 height 12
click at [913, 294] on span "Edit" at bounding box center [905, 296] width 20 height 17
